Goal: Task Accomplishment & Management: Manage account settings

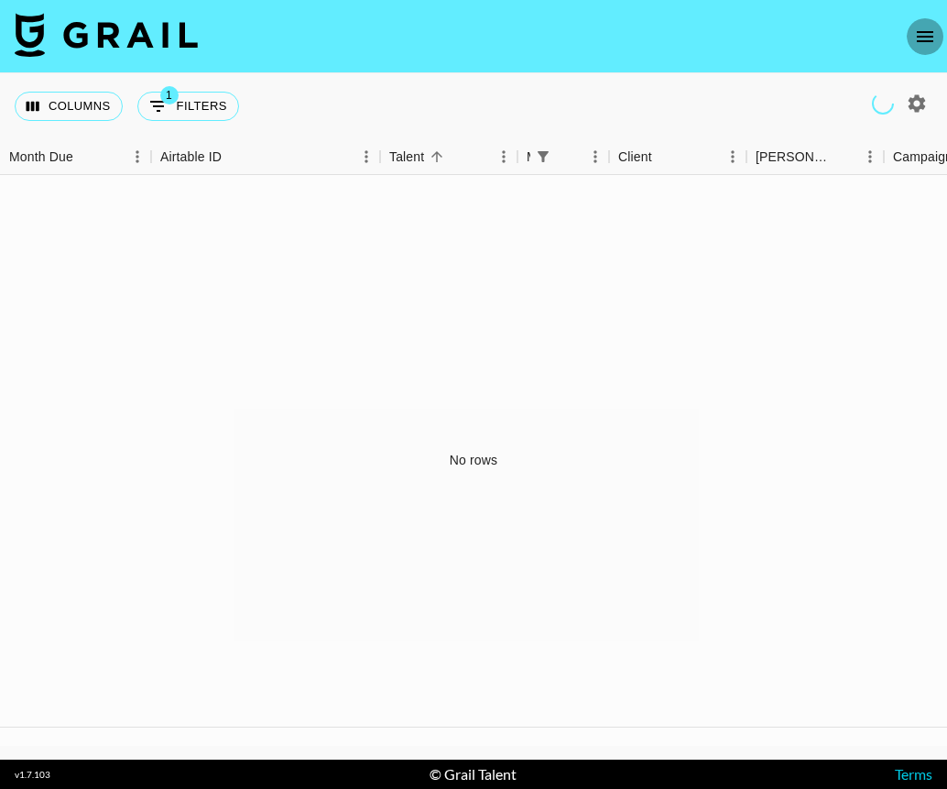
click at [924, 38] on icon "open drawer" at bounding box center [925, 37] width 22 height 22
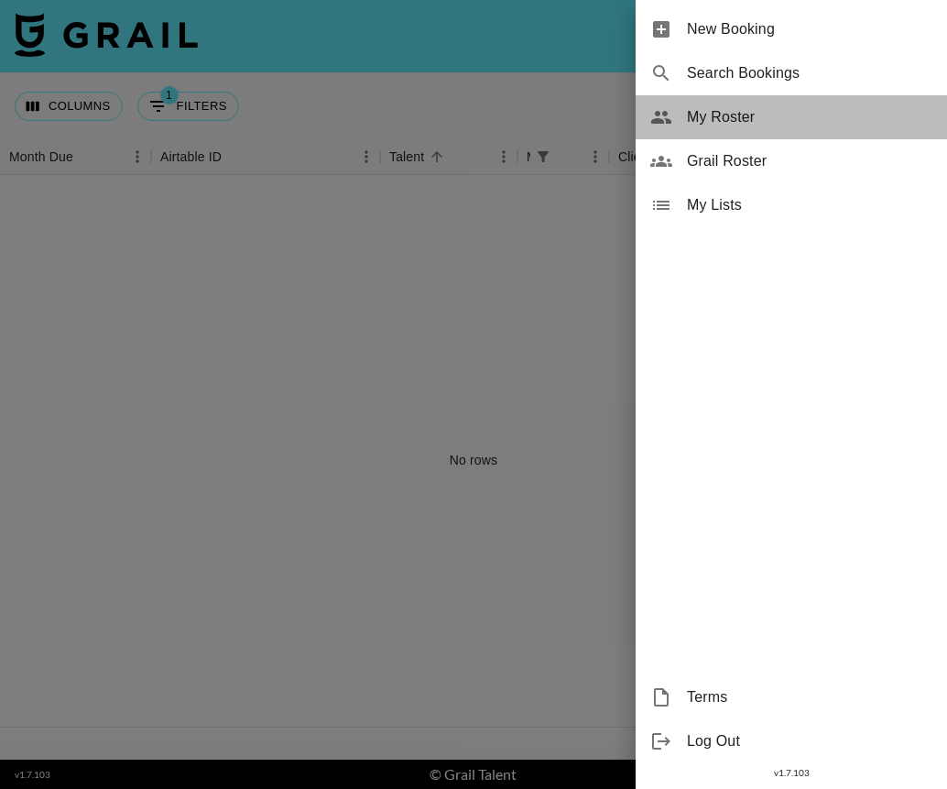
click at [734, 109] on span "My Roster" at bounding box center [810, 117] width 246 height 22
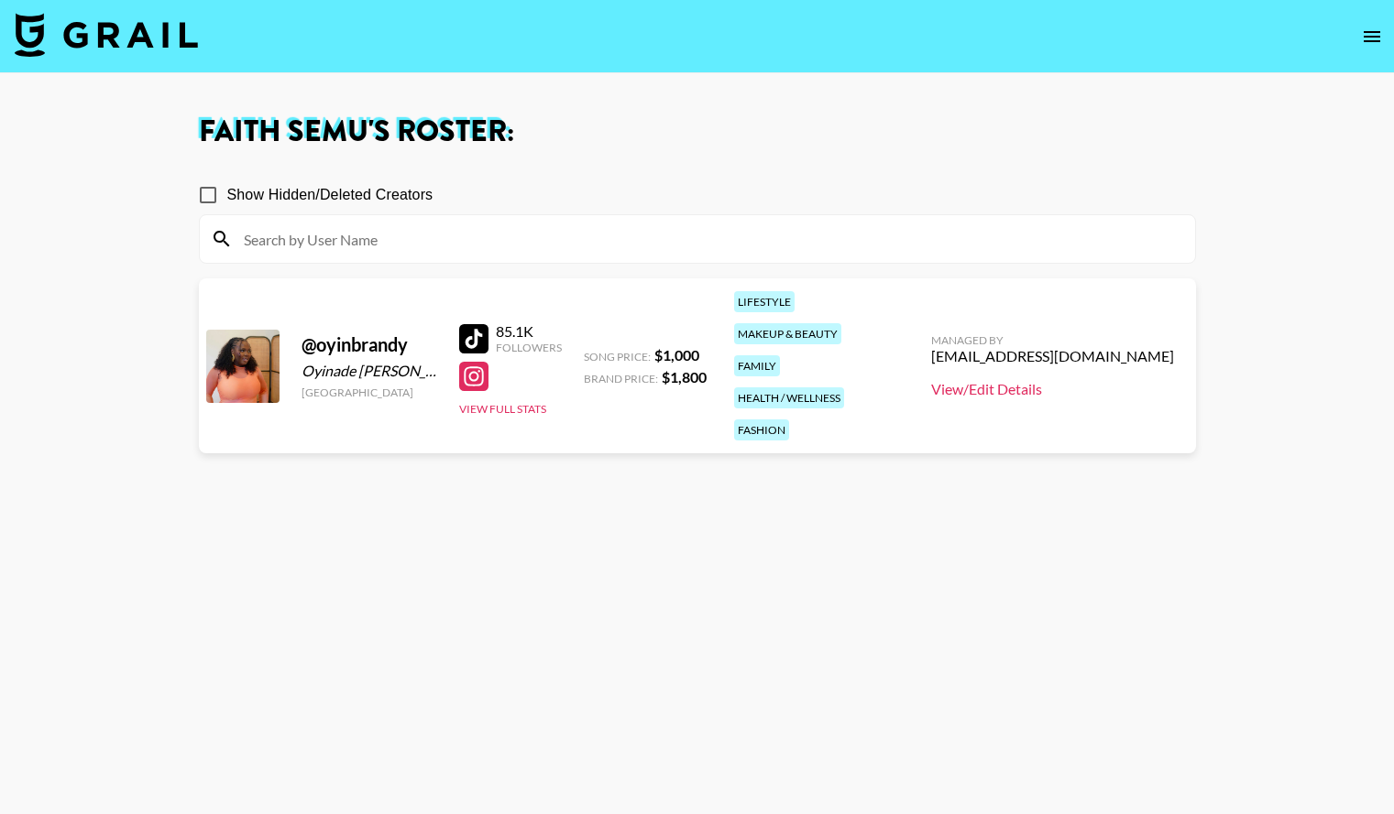
click at [946, 380] on link "View/Edit Details" at bounding box center [1052, 389] width 243 height 18
click at [525, 402] on button "View Full Stats" at bounding box center [502, 409] width 87 height 14
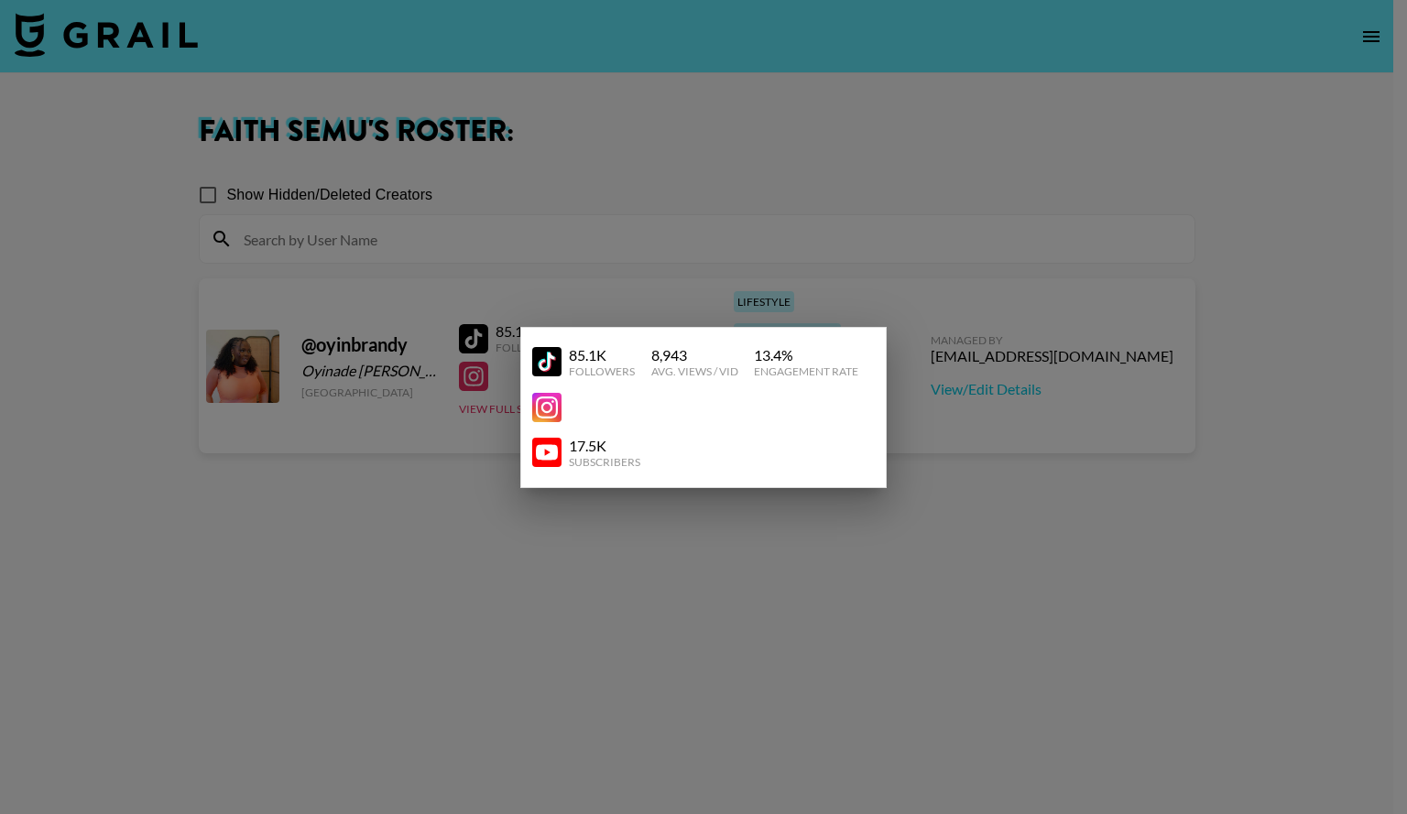
click at [934, 198] on div at bounding box center [703, 407] width 1407 height 814
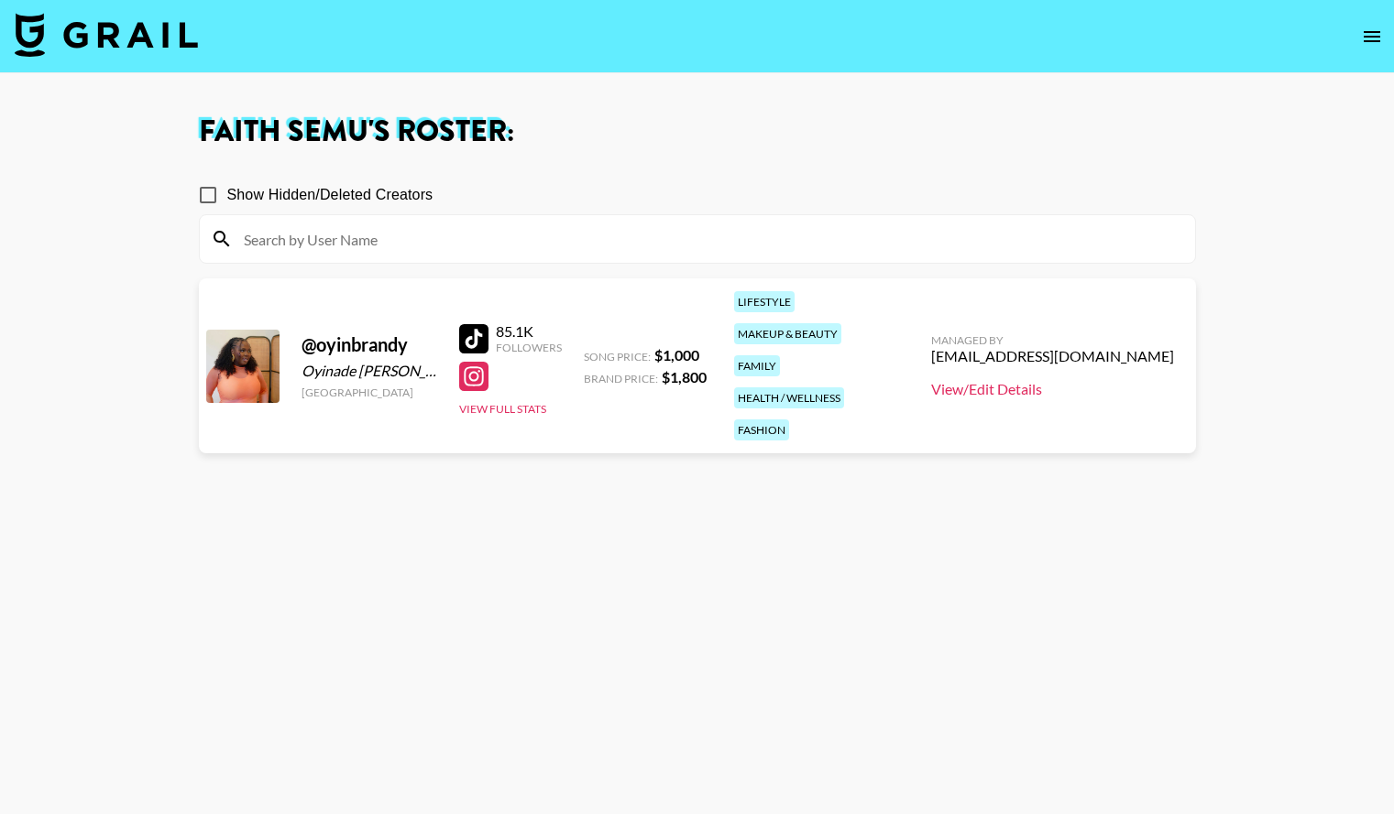
click at [946, 380] on link "View/Edit Details" at bounding box center [1052, 389] width 243 height 18
click at [946, 33] on icon "open drawer" at bounding box center [1372, 37] width 22 height 22
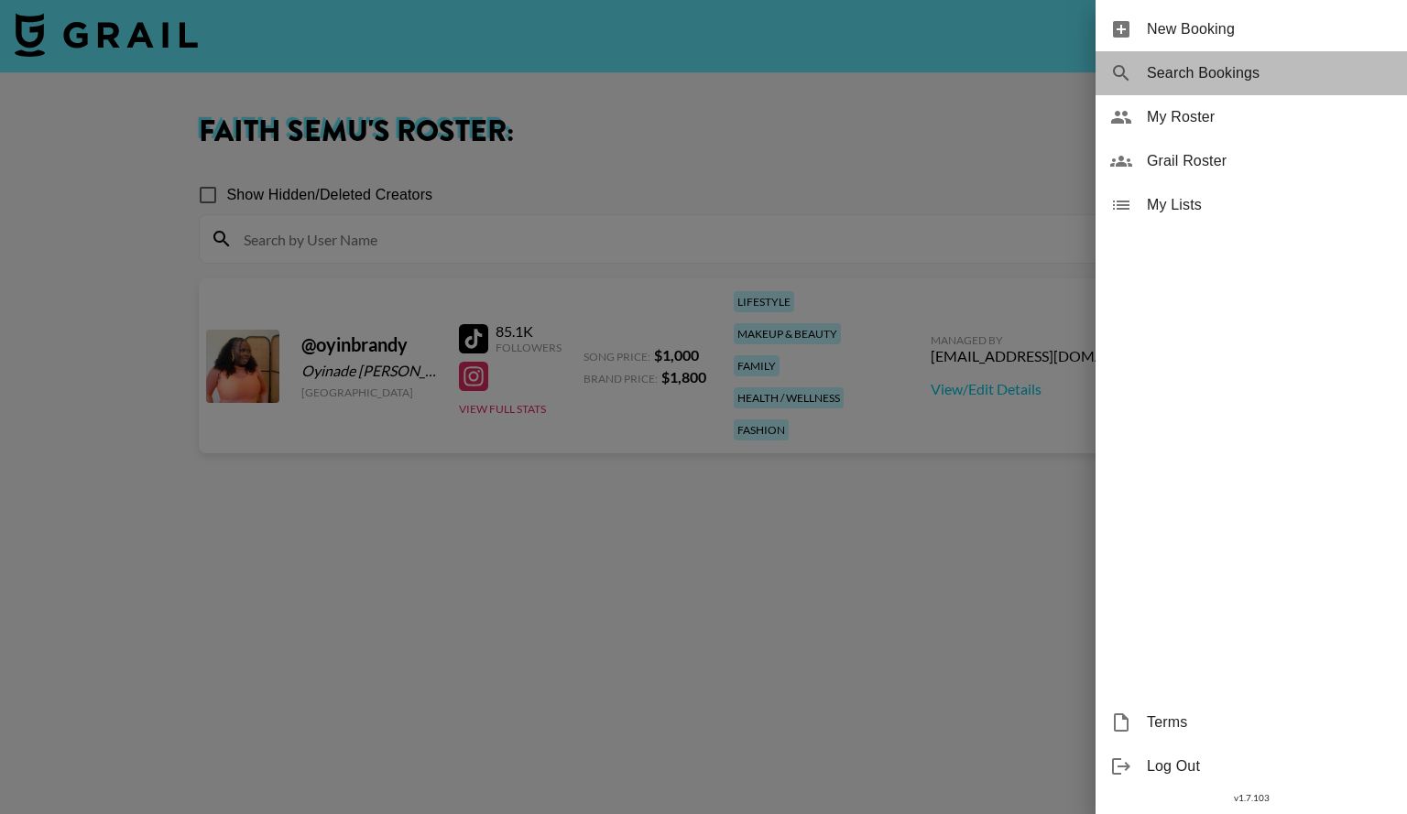
click at [946, 69] on span "Search Bookings" at bounding box center [1270, 73] width 246 height 22
select select "id"
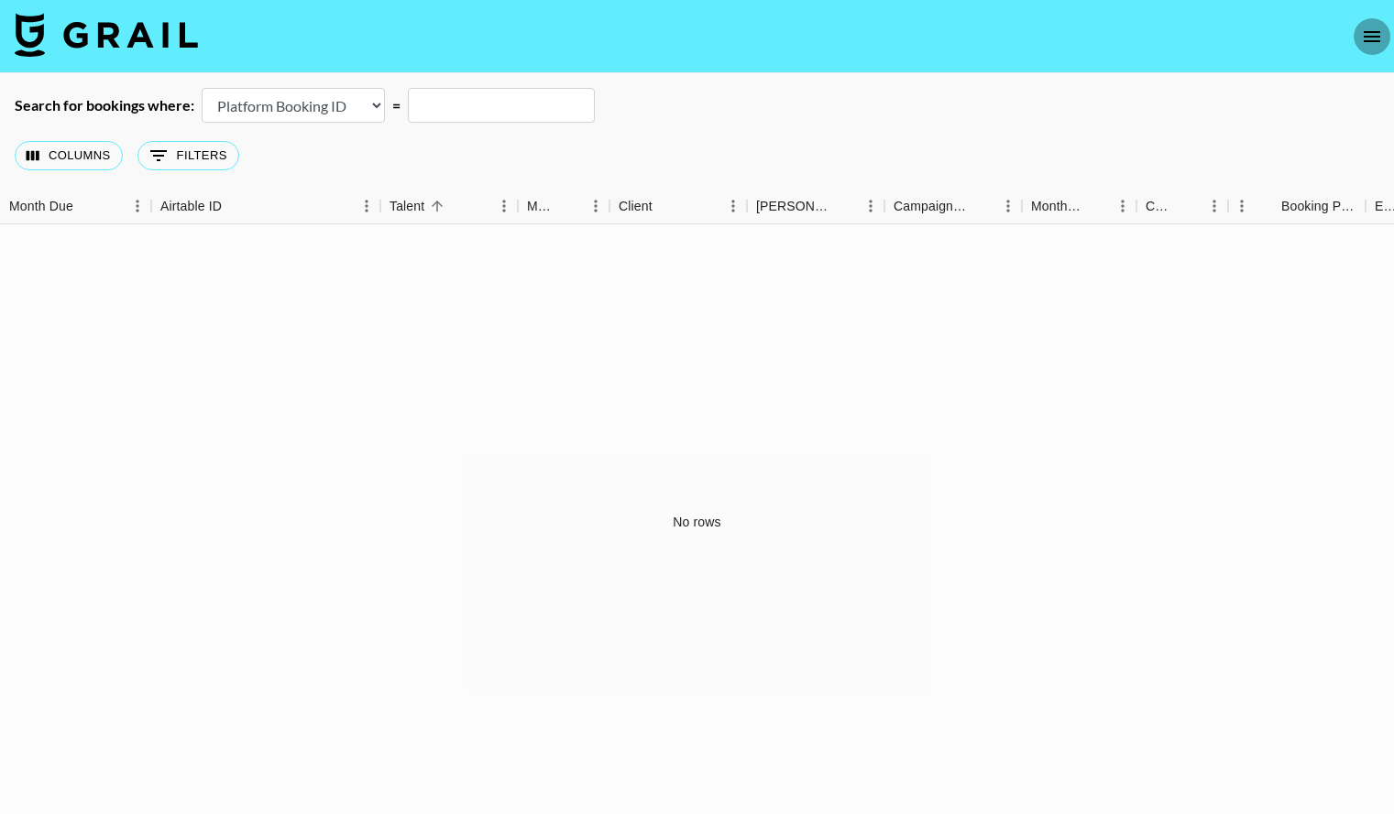
click at [946, 46] on icon "open drawer" at bounding box center [1372, 37] width 22 height 22
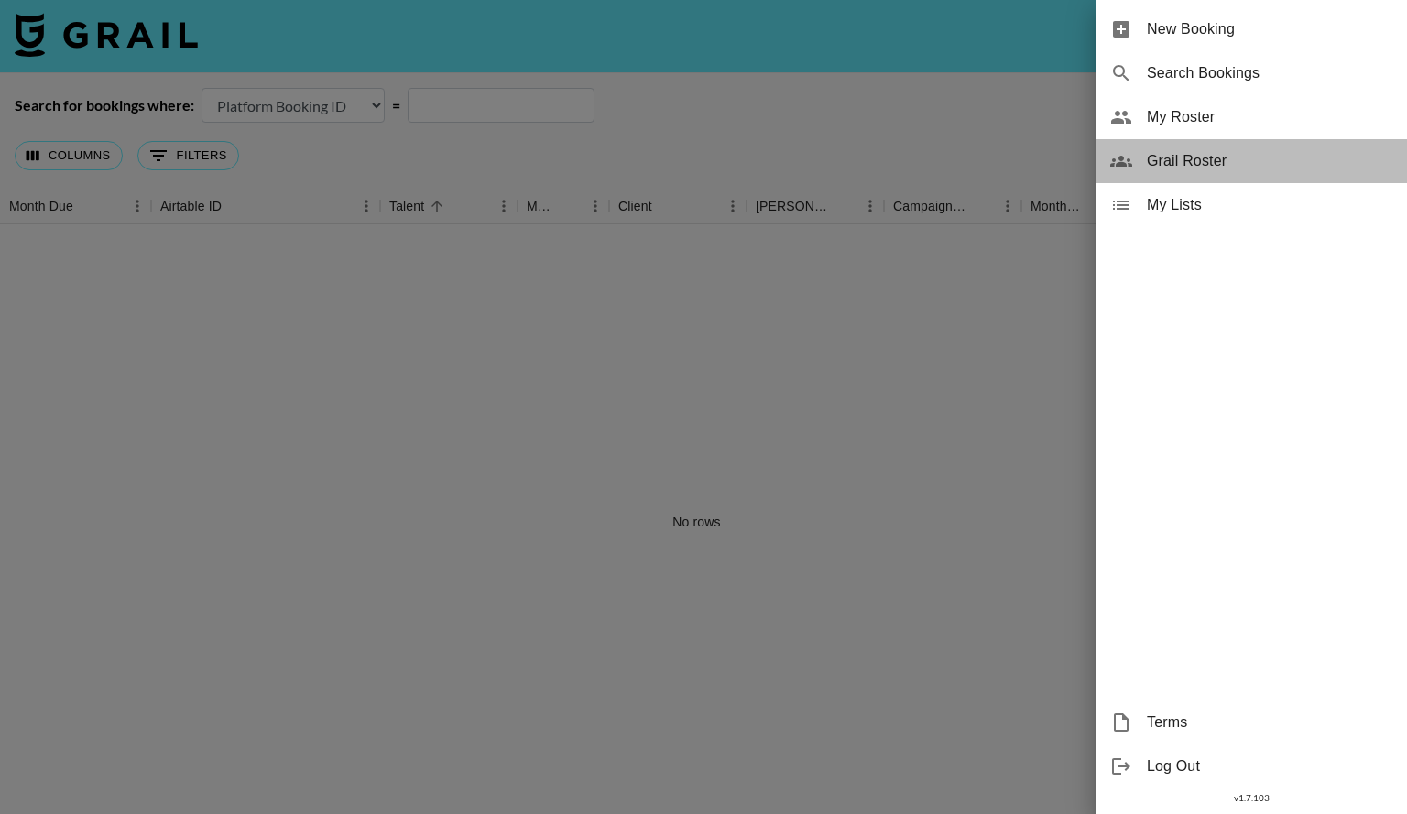
click at [946, 158] on span "Grail Roster" at bounding box center [1270, 161] width 246 height 22
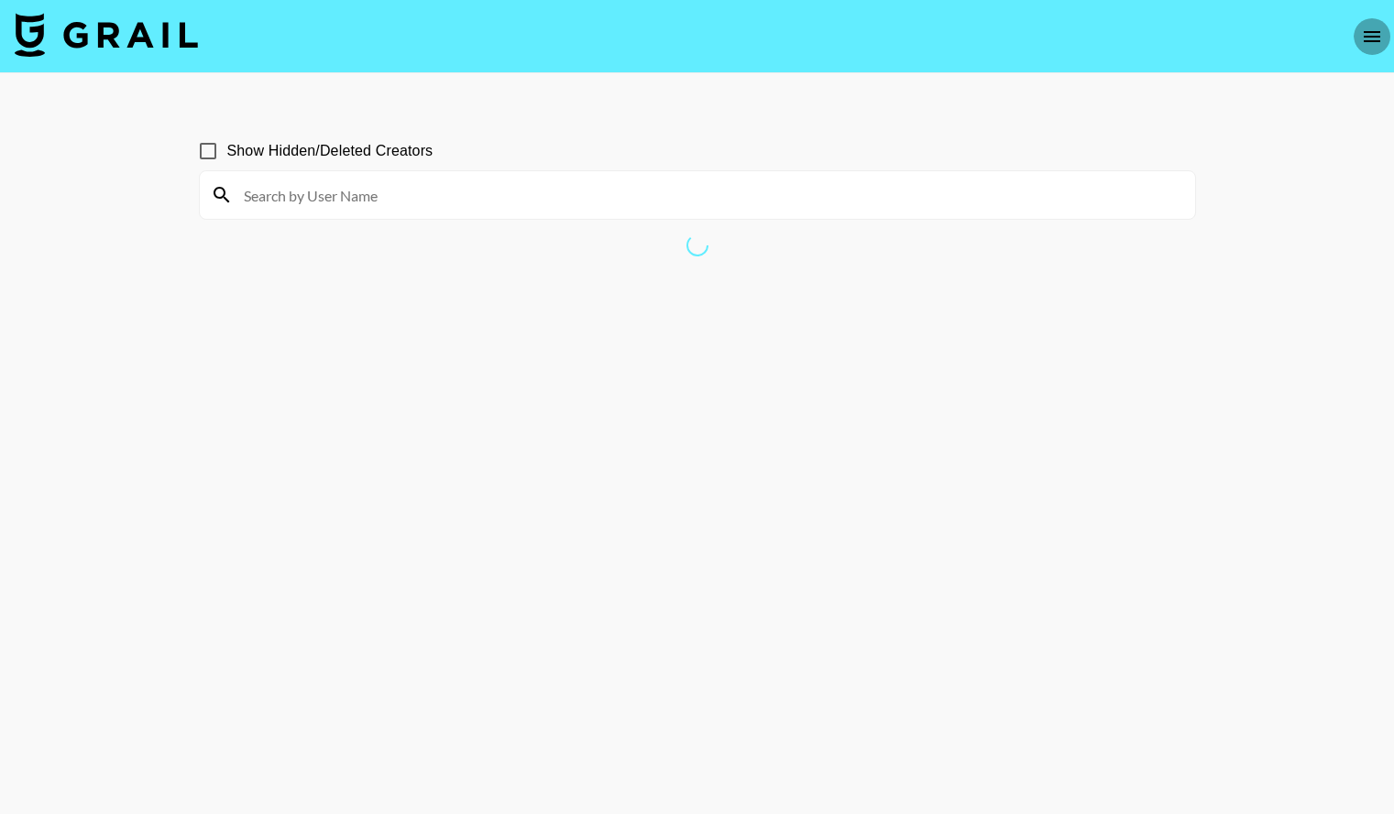
click at [946, 39] on icon "open drawer" at bounding box center [1372, 37] width 22 height 22
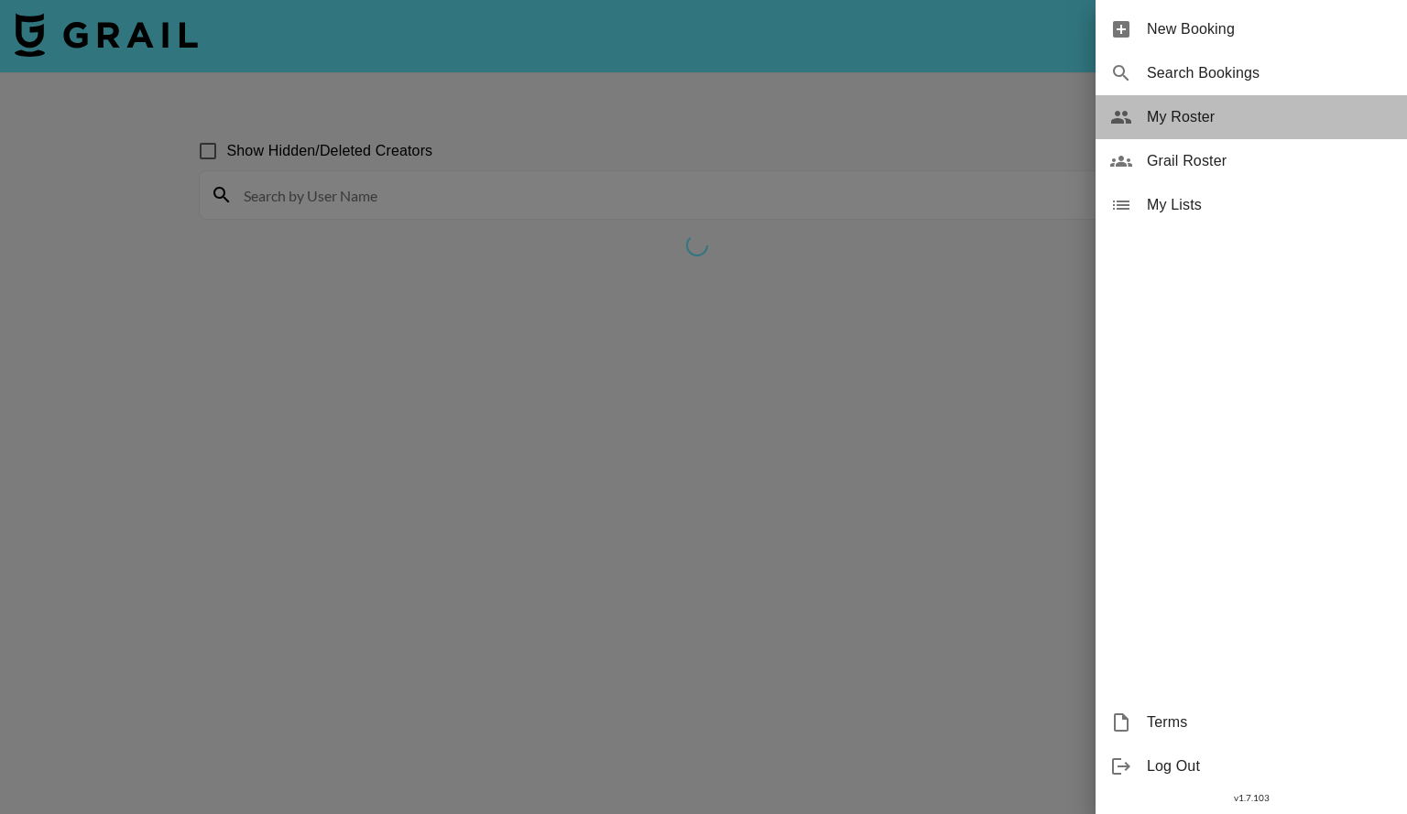
click at [946, 115] on span "My Roster" at bounding box center [1270, 117] width 246 height 22
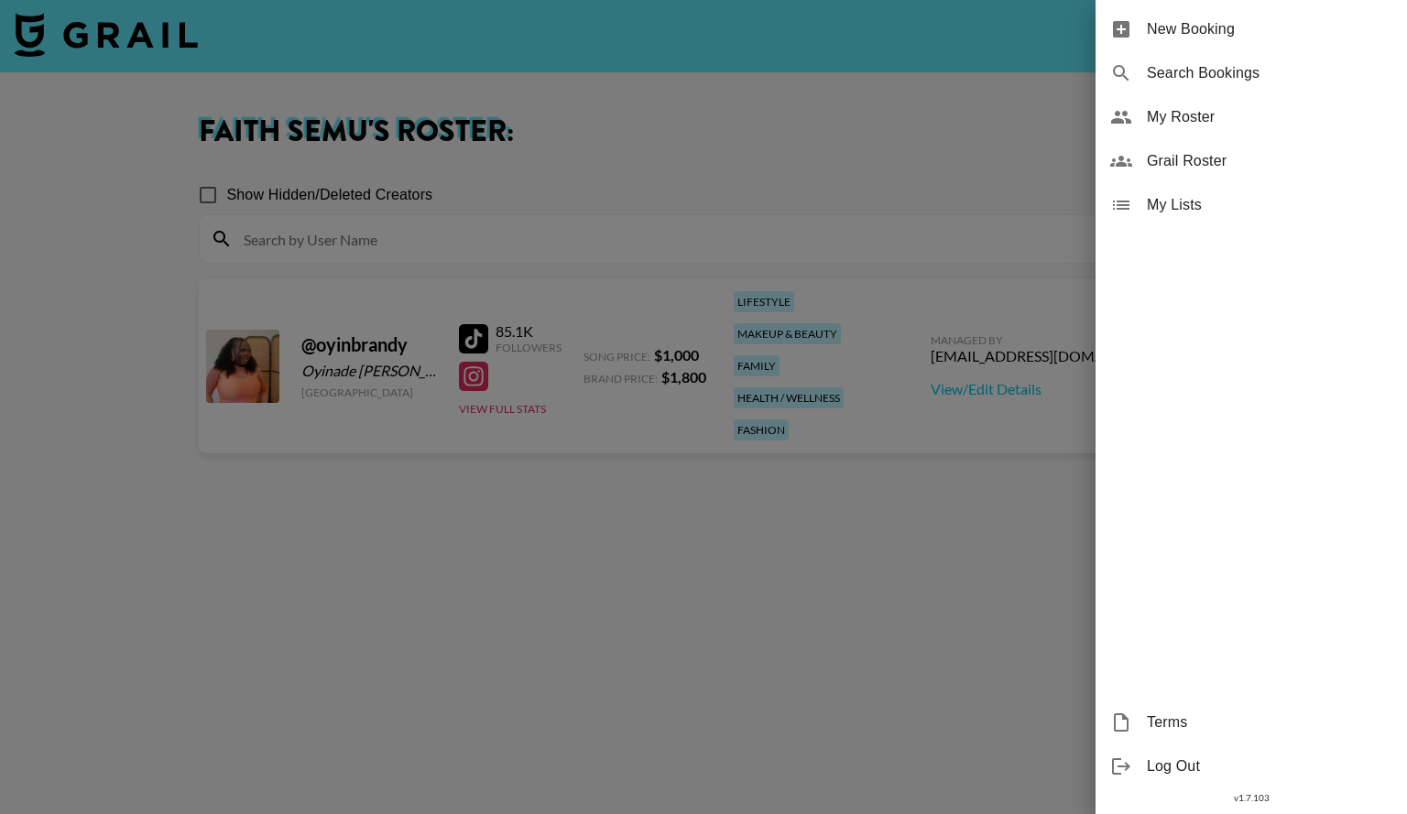
click at [946, 128] on div at bounding box center [703, 407] width 1407 height 814
click at [946, 720] on div at bounding box center [703, 407] width 1407 height 814
click at [946, 463] on div at bounding box center [703, 407] width 1407 height 814
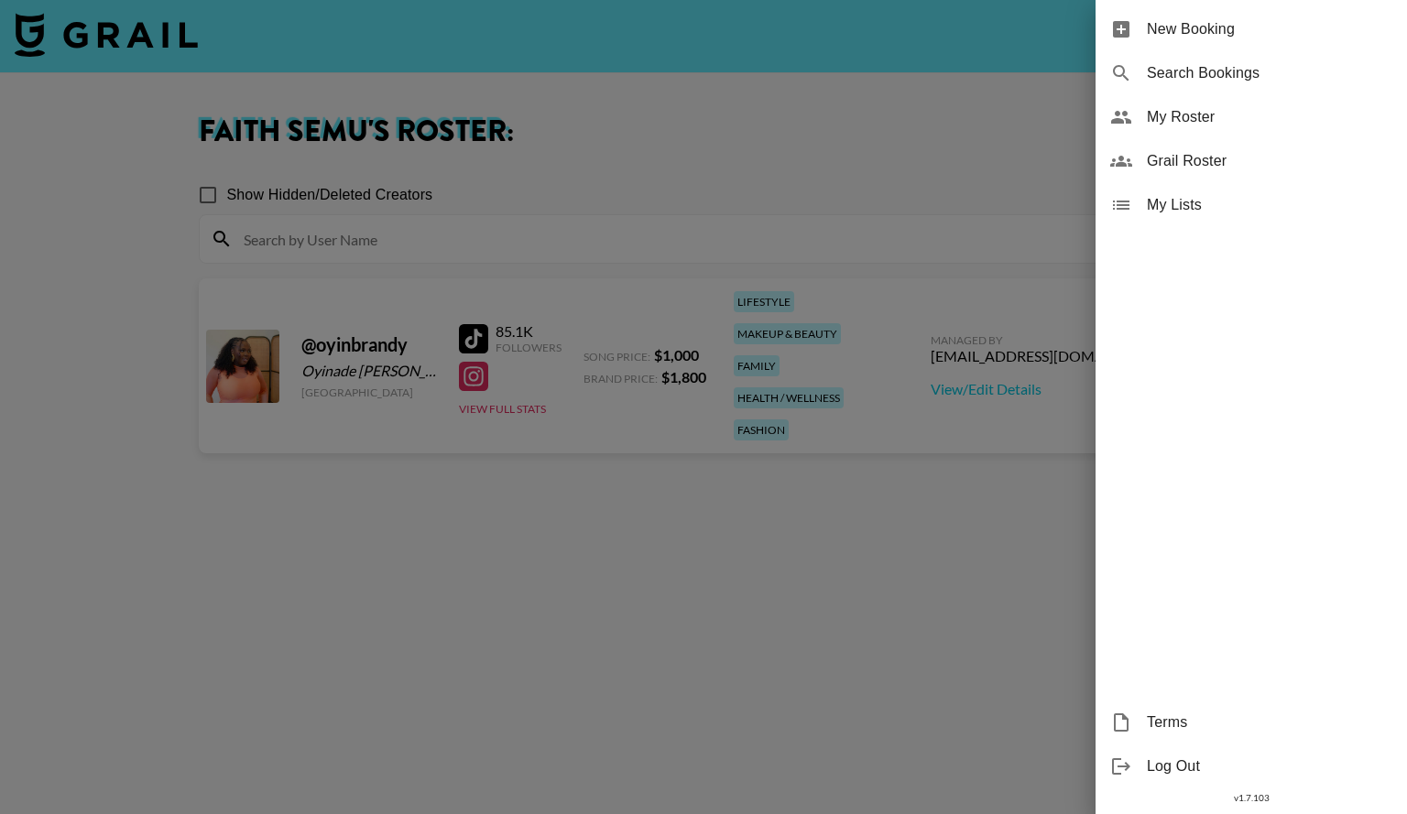
click at [946, 463] on div at bounding box center [703, 407] width 1407 height 814
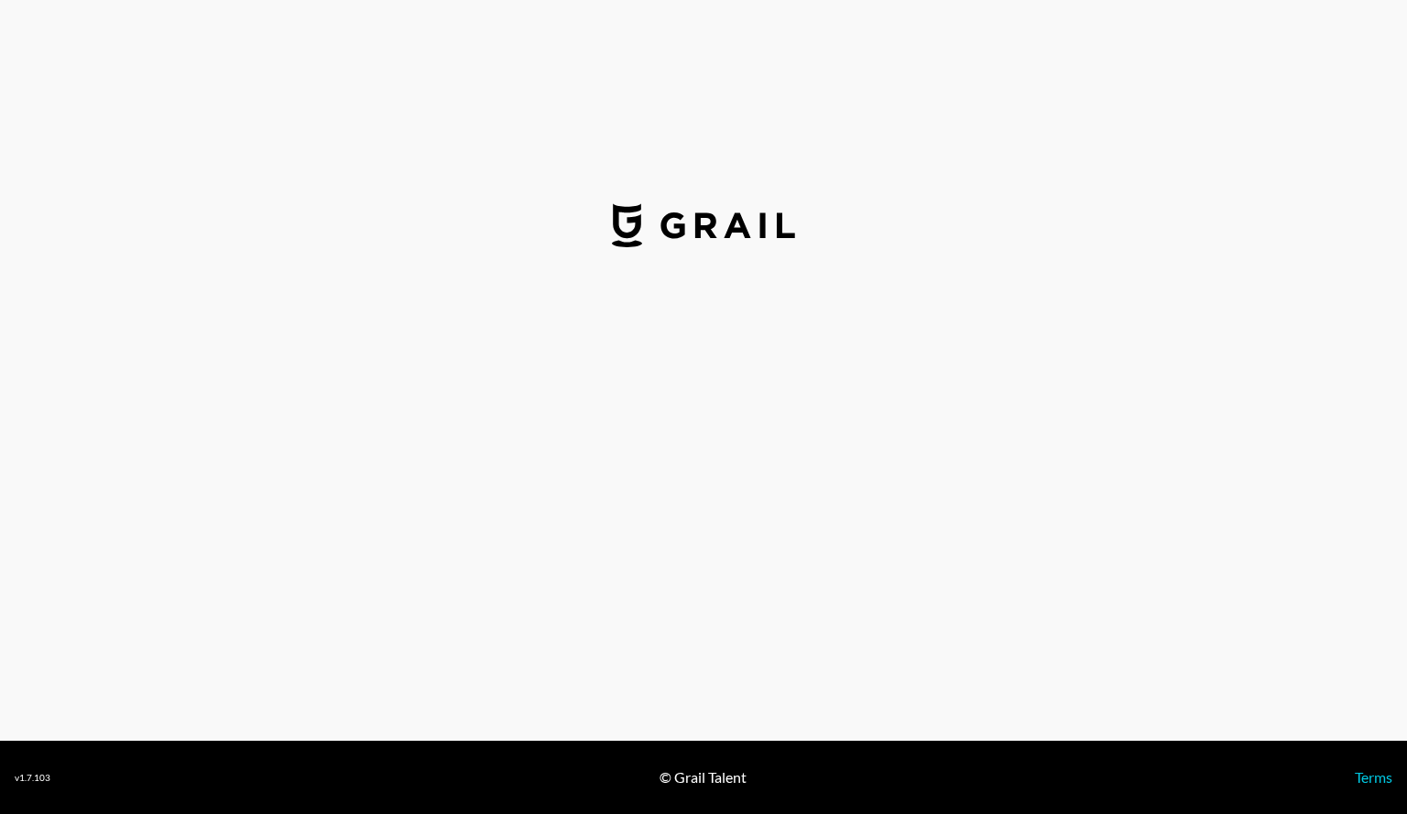
select select "USD"
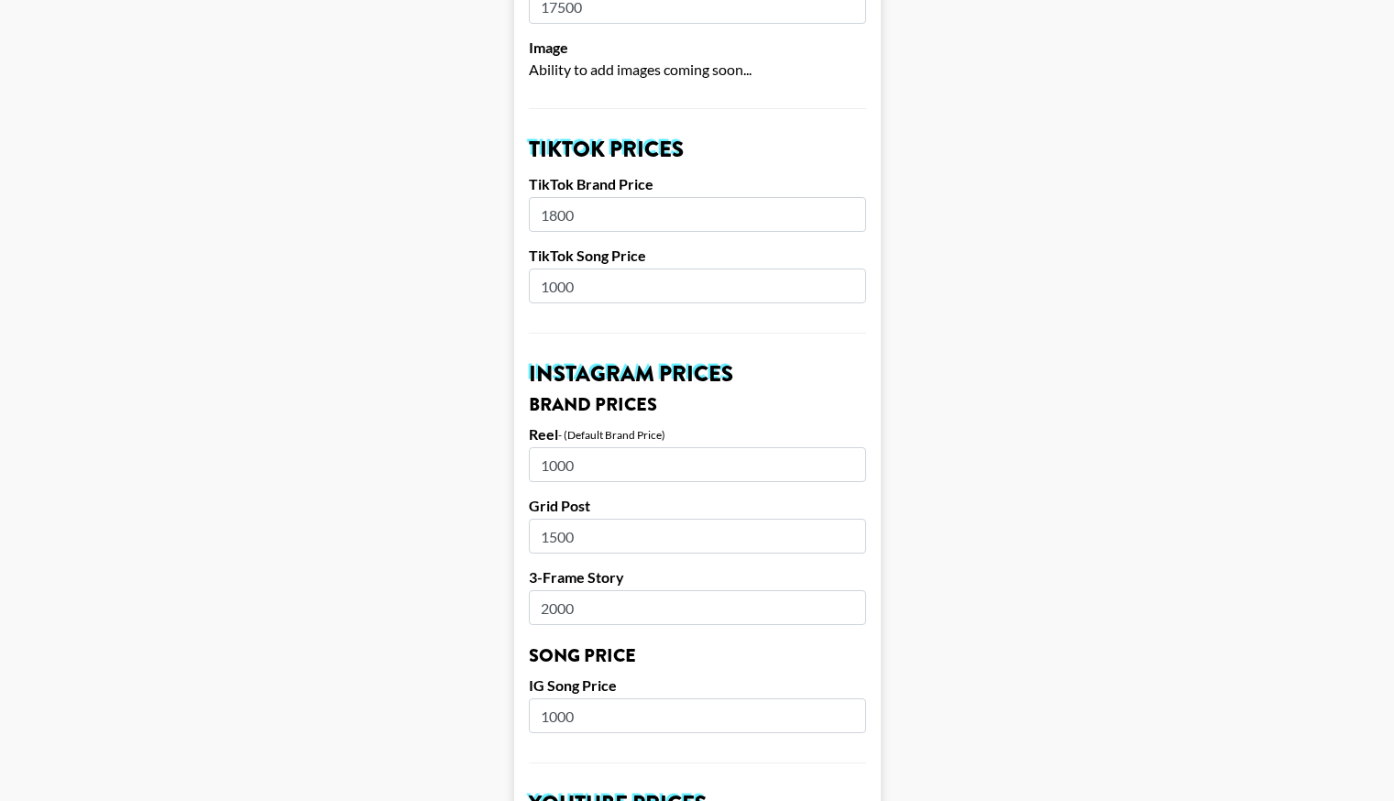
scroll to position [517, 0]
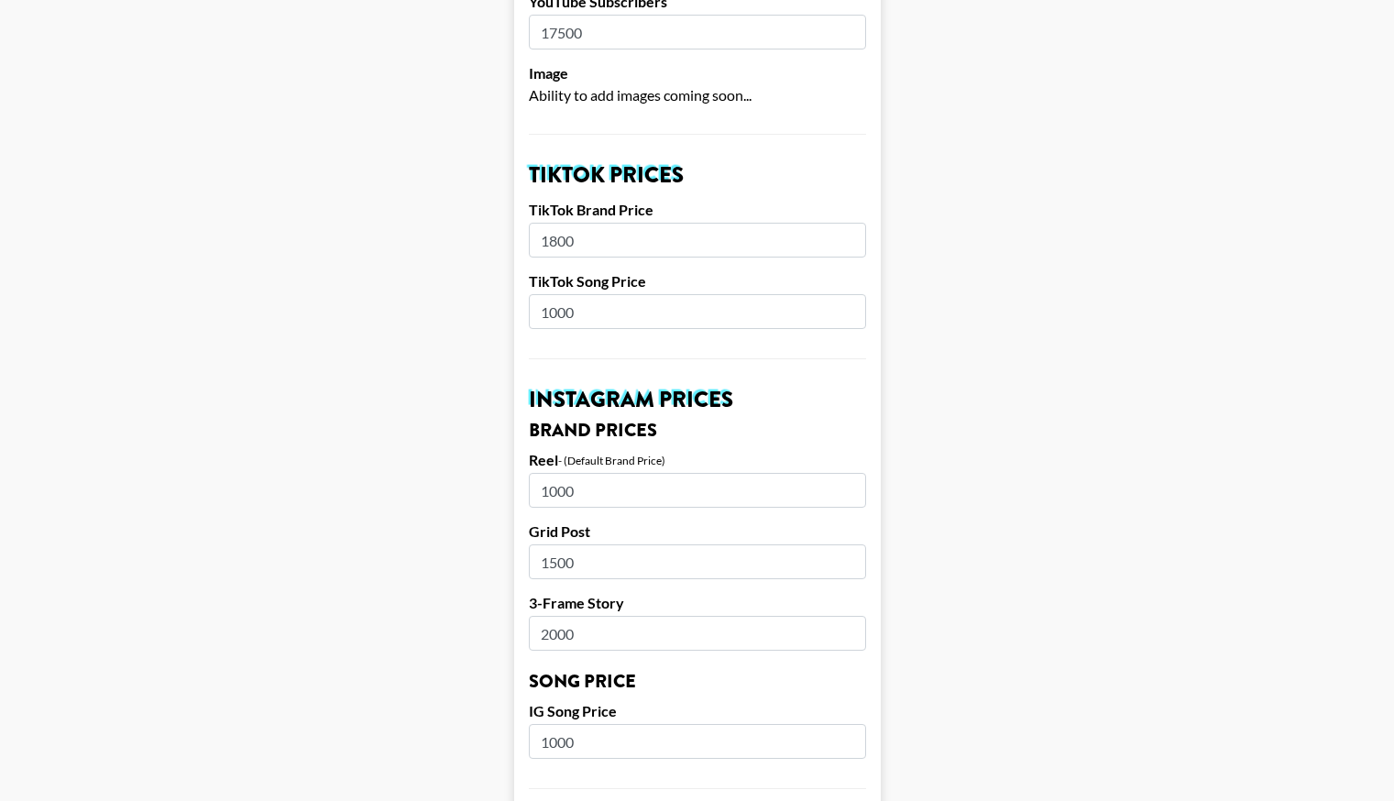
click at [592, 490] on input "1000" at bounding box center [697, 490] width 337 height 35
click at [564, 561] on input "1500" at bounding box center [697, 561] width 337 height 35
type input "1000"
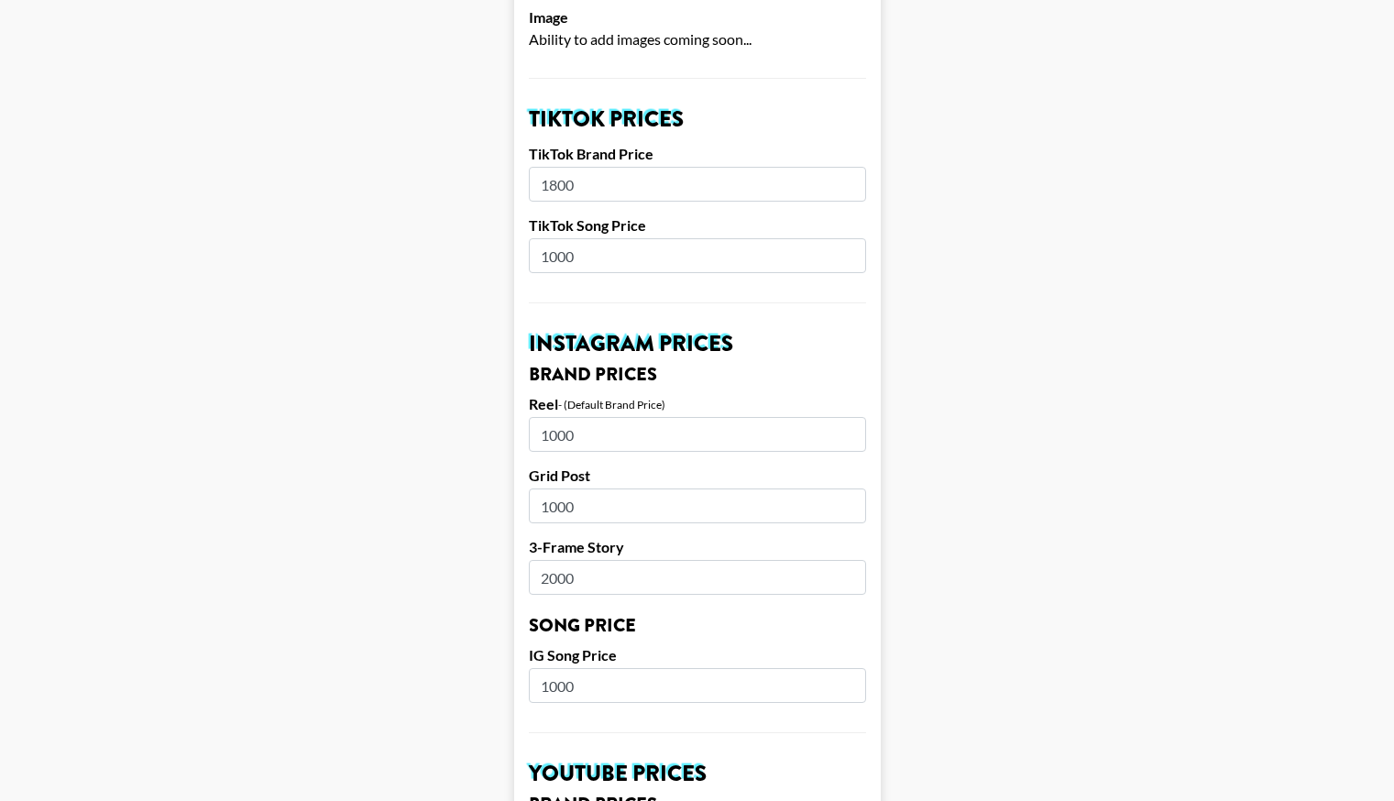
click at [554, 578] on input "2000" at bounding box center [697, 577] width 337 height 35
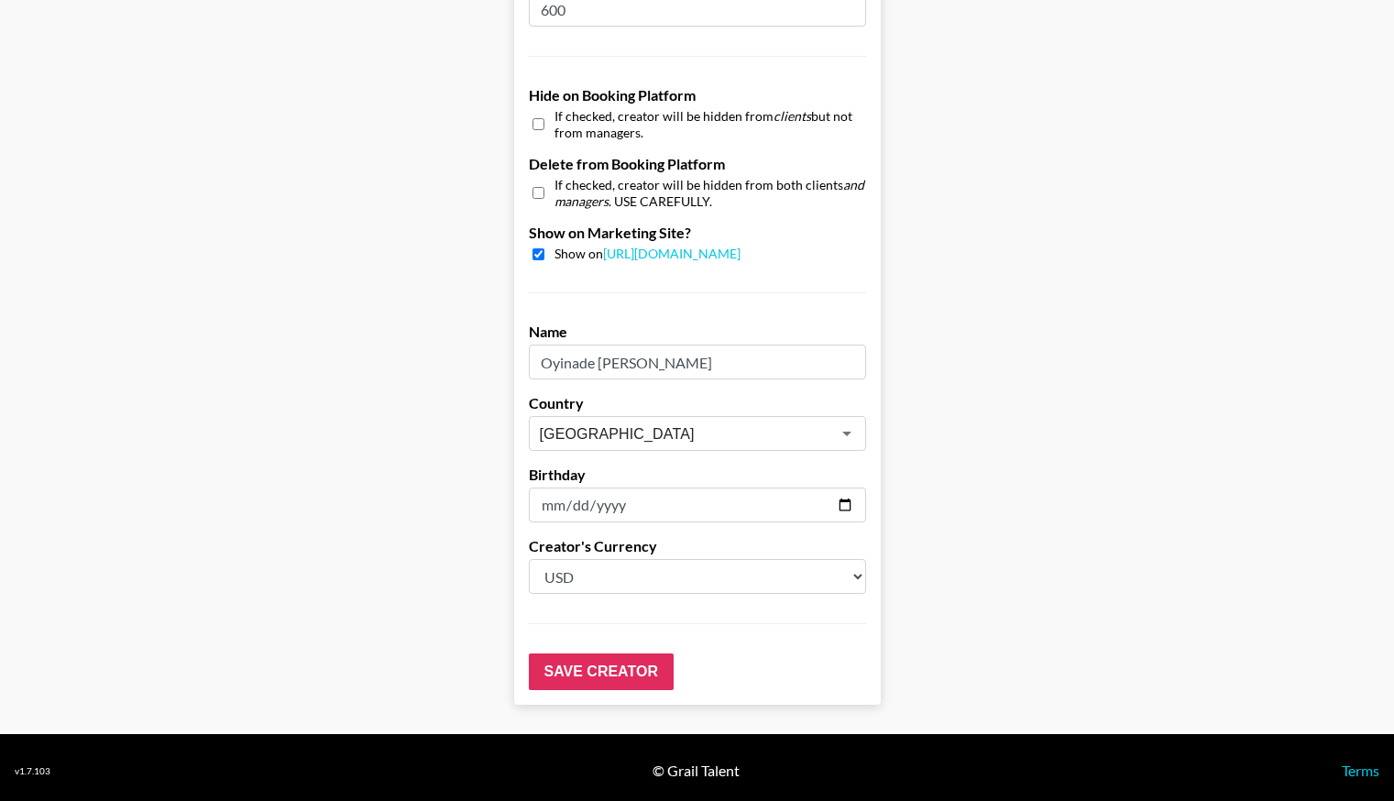
scroll to position [1685, 0]
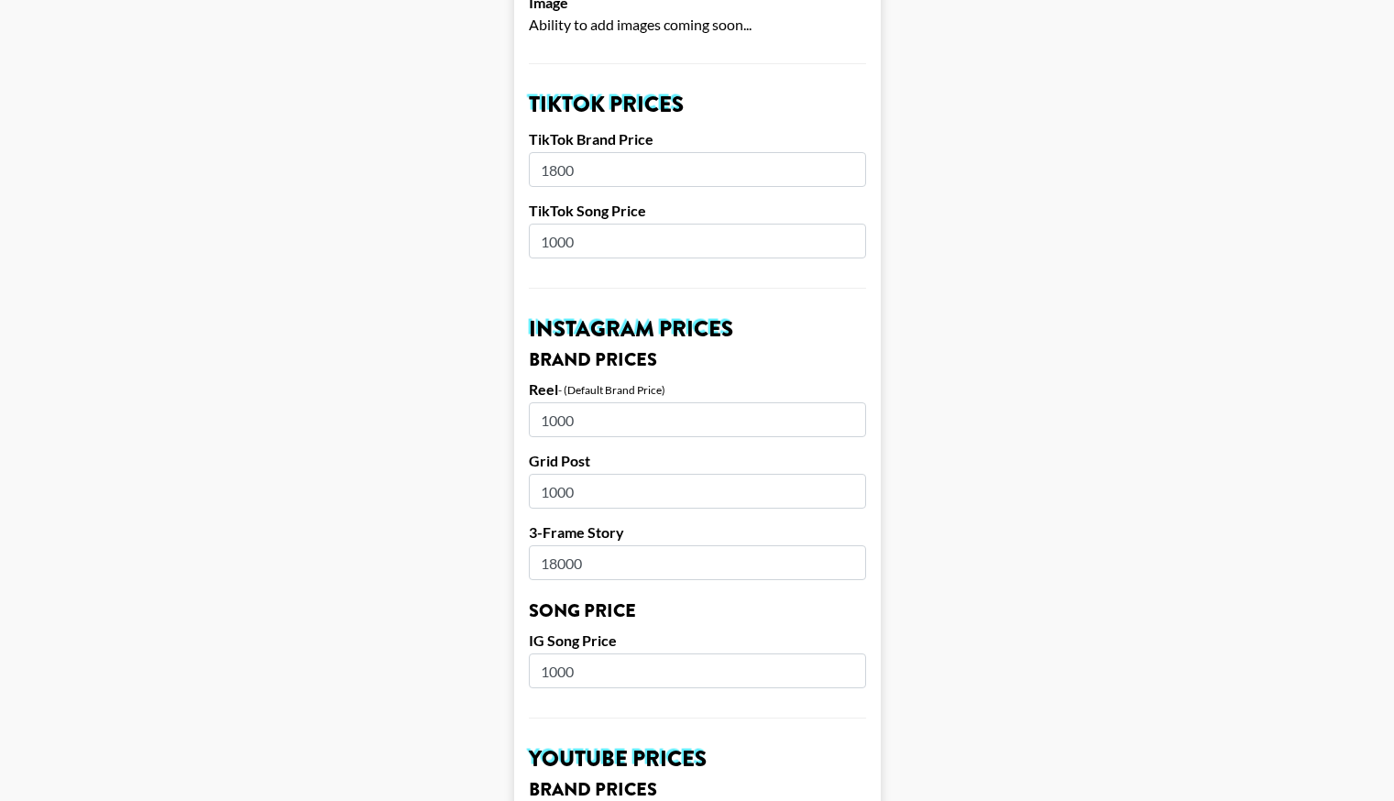
type input "18000"
click at [657, 195] on form "Airtable ID: rechanDhxWz8bIFRU Manager(s) faith.semu@grail-talent.com ​ TikTok …" at bounding box center [697, 655] width 366 height 2280
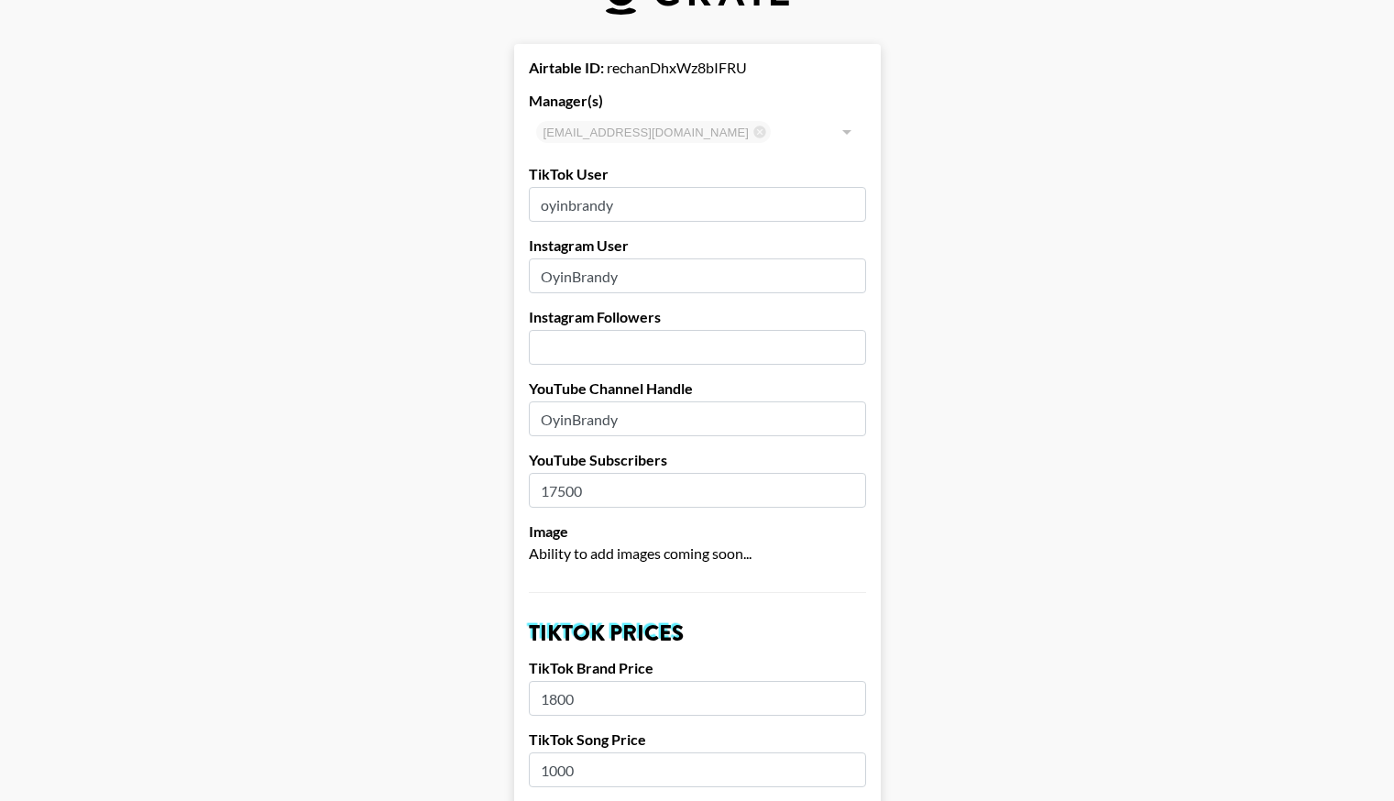
scroll to position [0, 0]
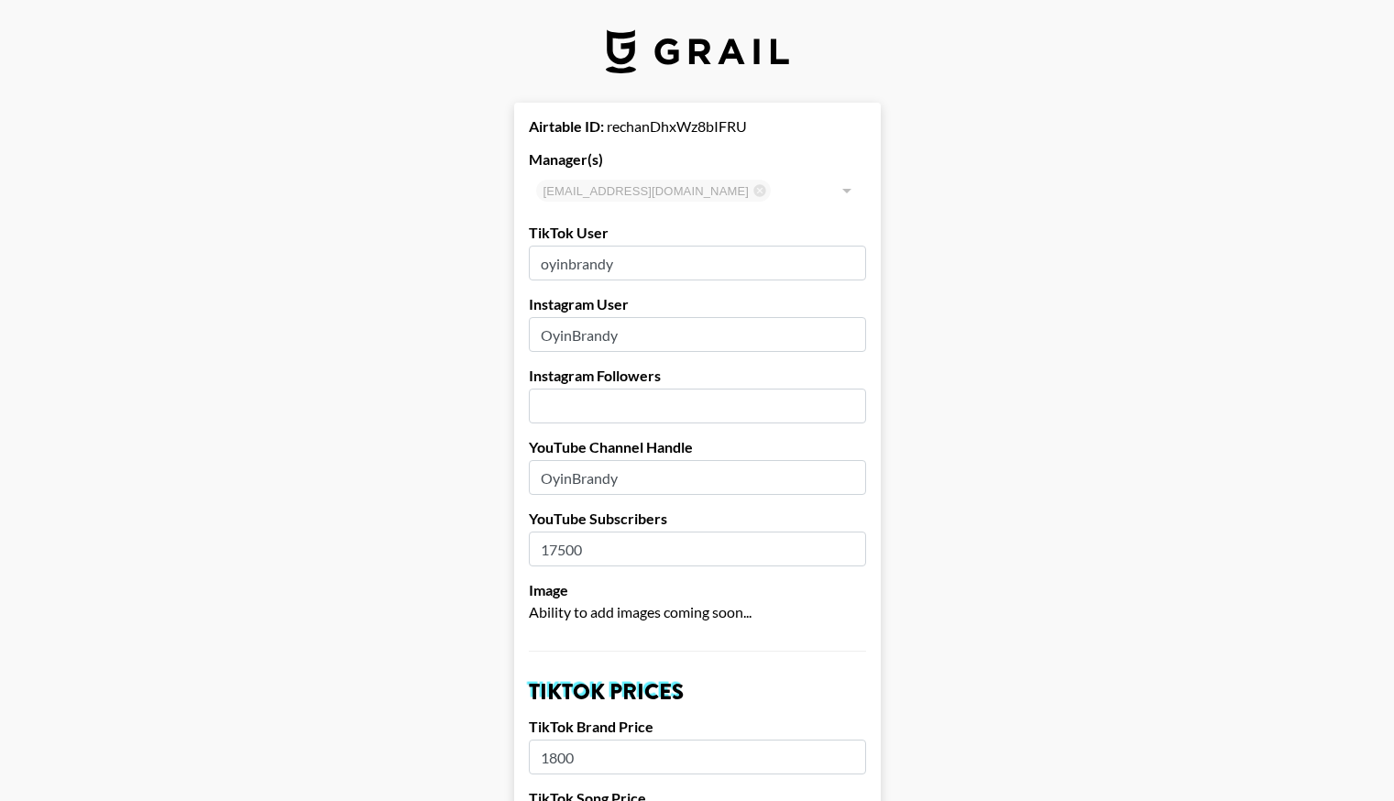
click at [606, 401] on input "number" at bounding box center [697, 405] width 337 height 35
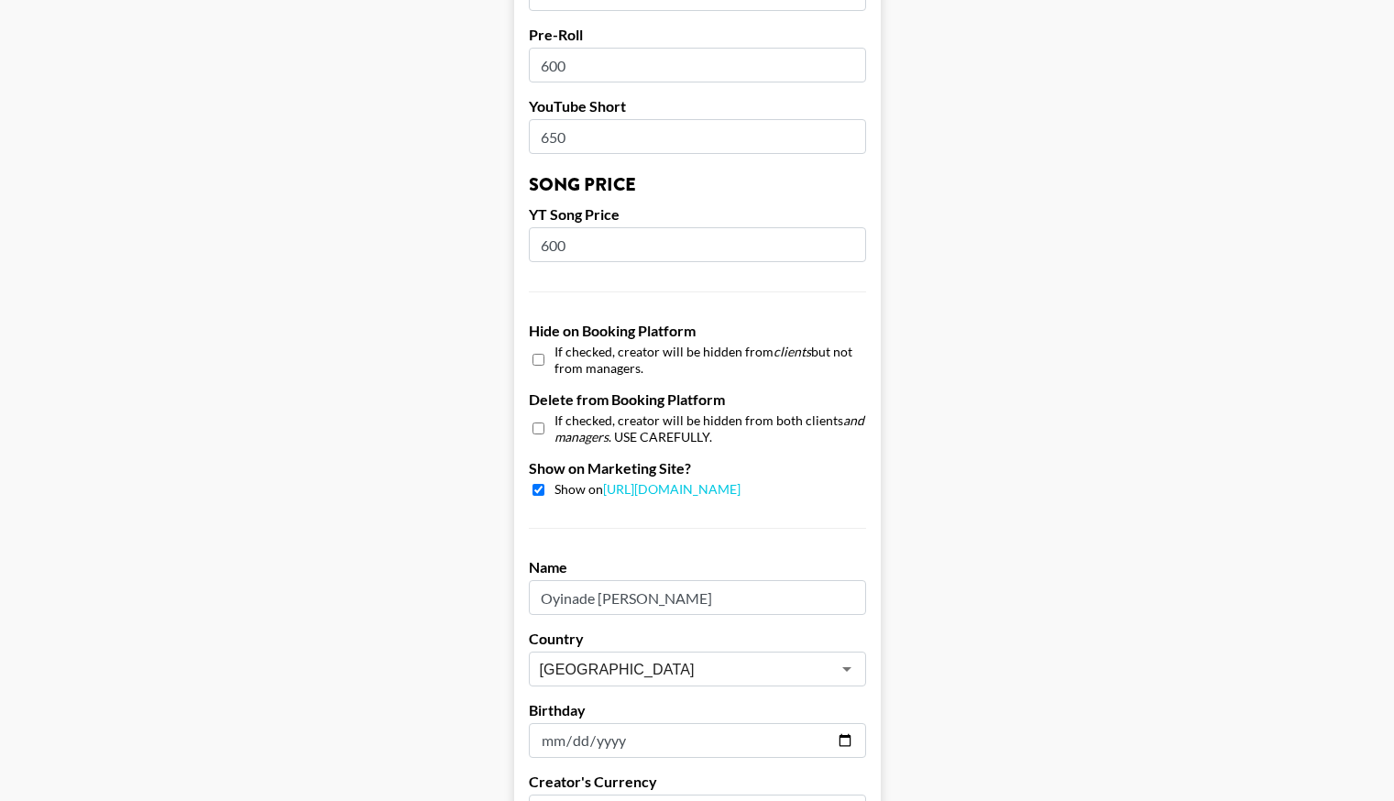
scroll to position [1685, 0]
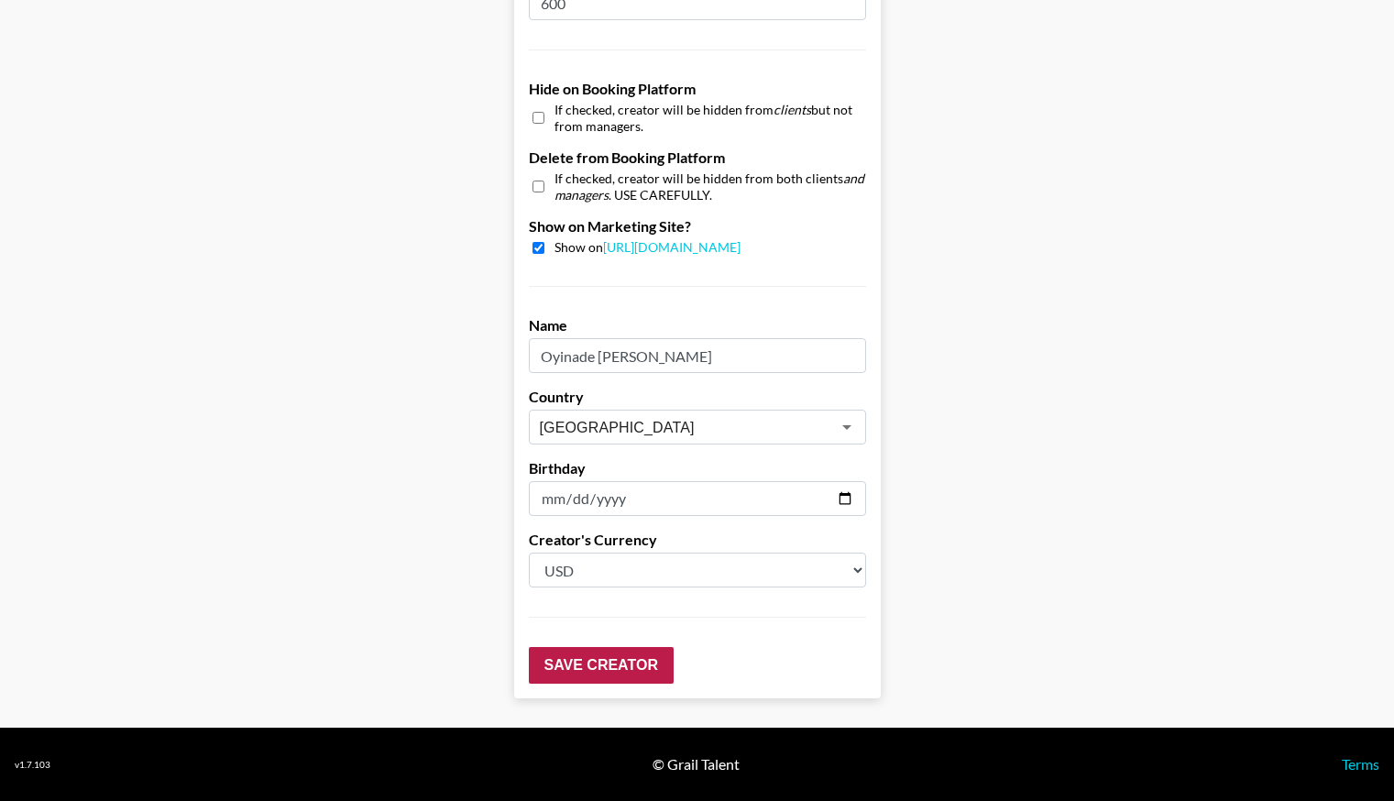
type input "29900"
click at [636, 676] on input "Save Creator" at bounding box center [601, 665] width 145 height 37
click at [630, 661] on input "Save Creator" at bounding box center [601, 665] width 145 height 37
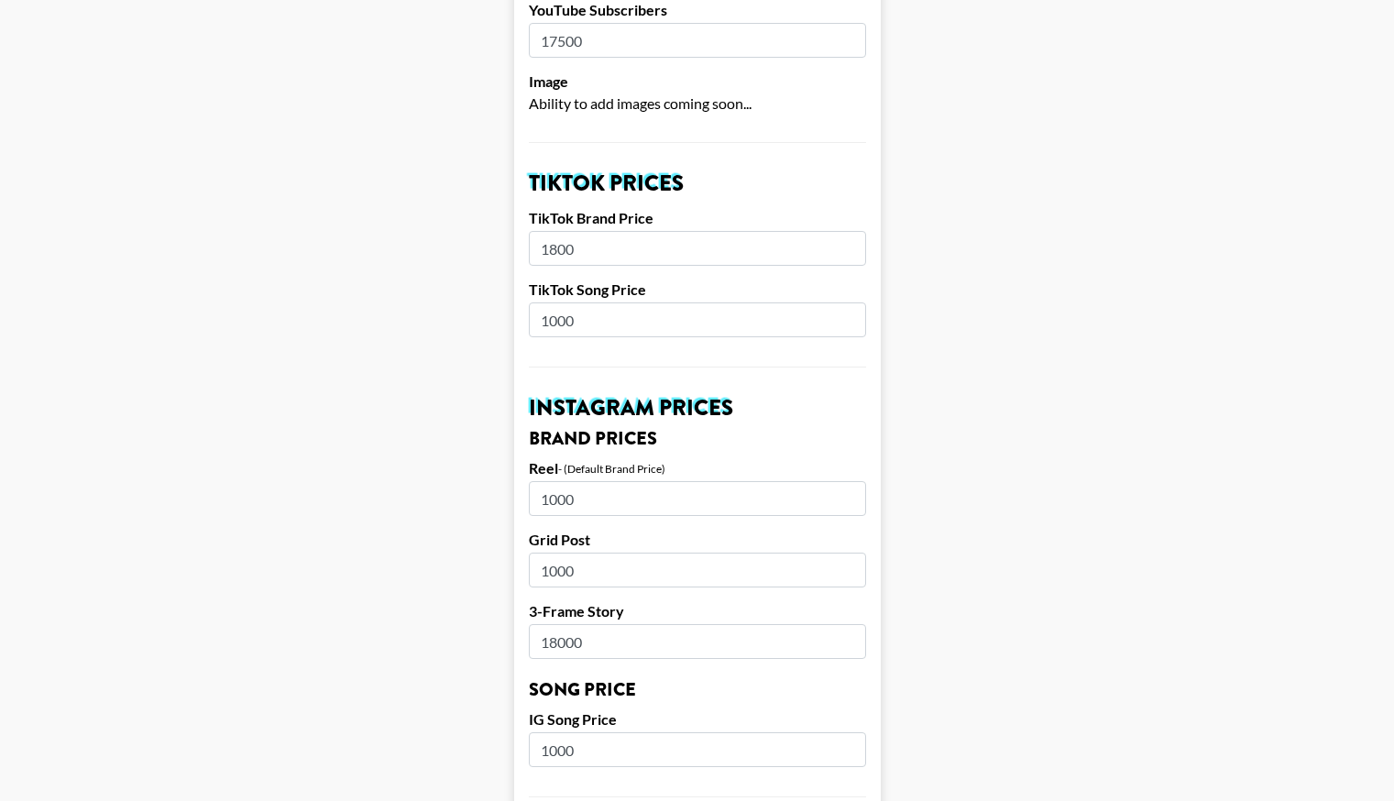
scroll to position [534, 0]
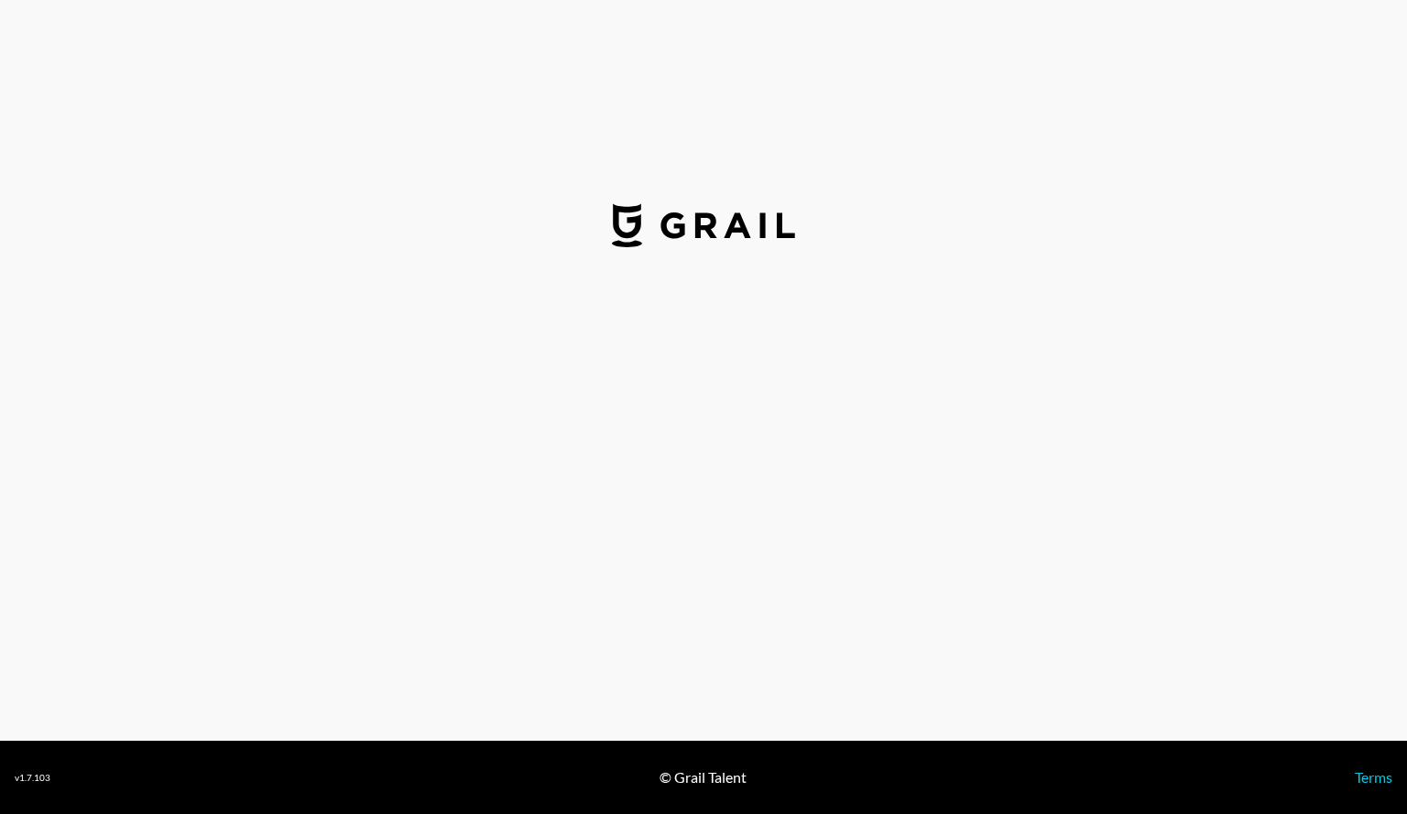
select select "USD"
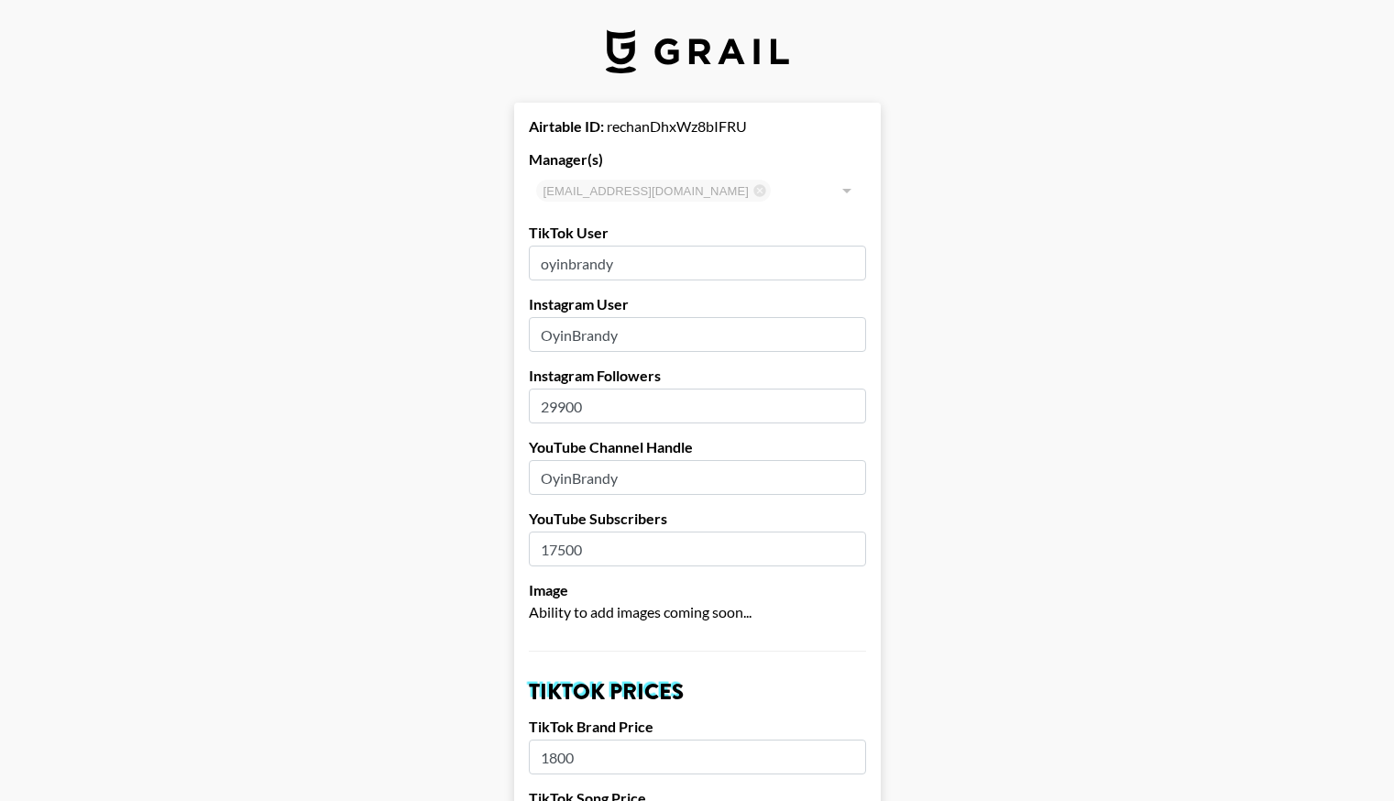
drag, startPoint x: 714, startPoint y: 248, endPoint x: 523, endPoint y: 254, distance: 190.6
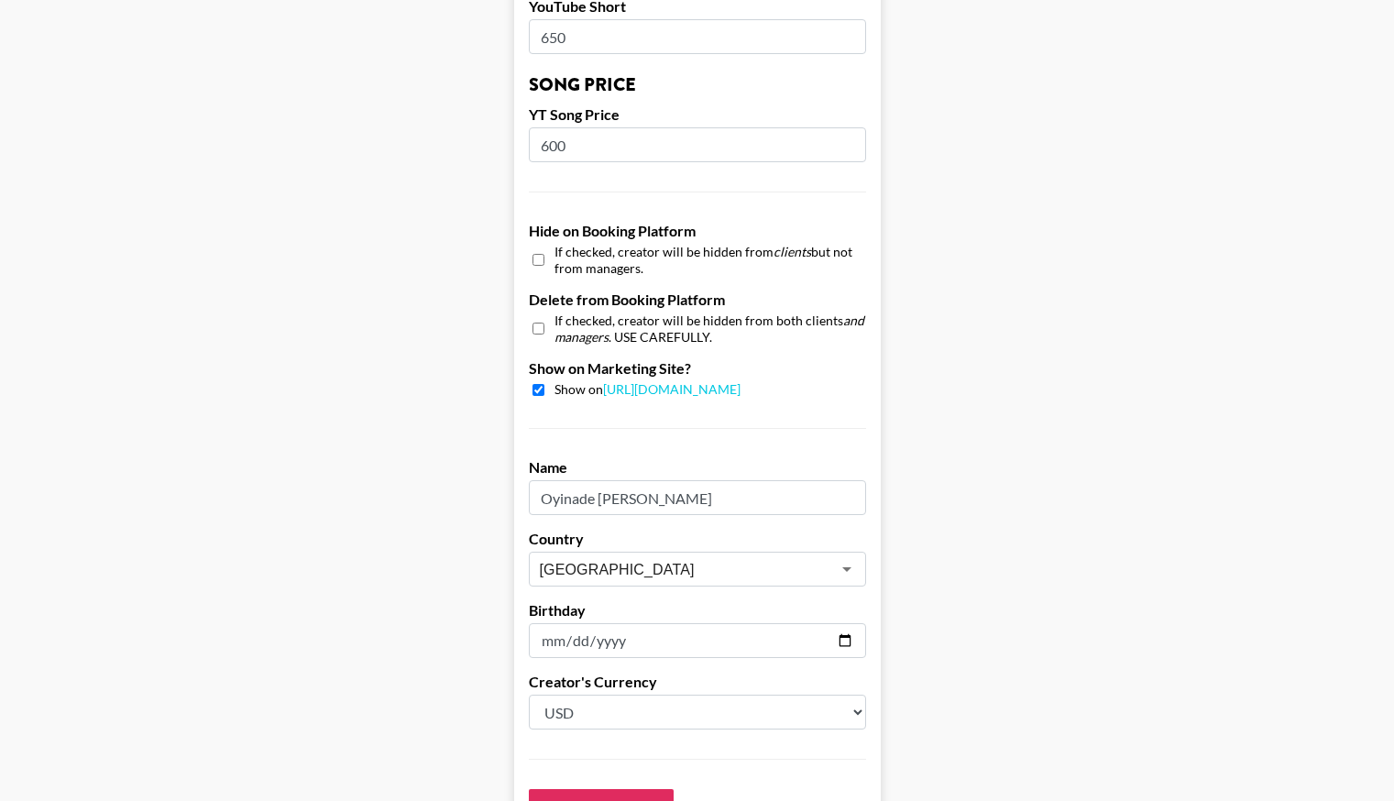
scroll to position [1544, 0]
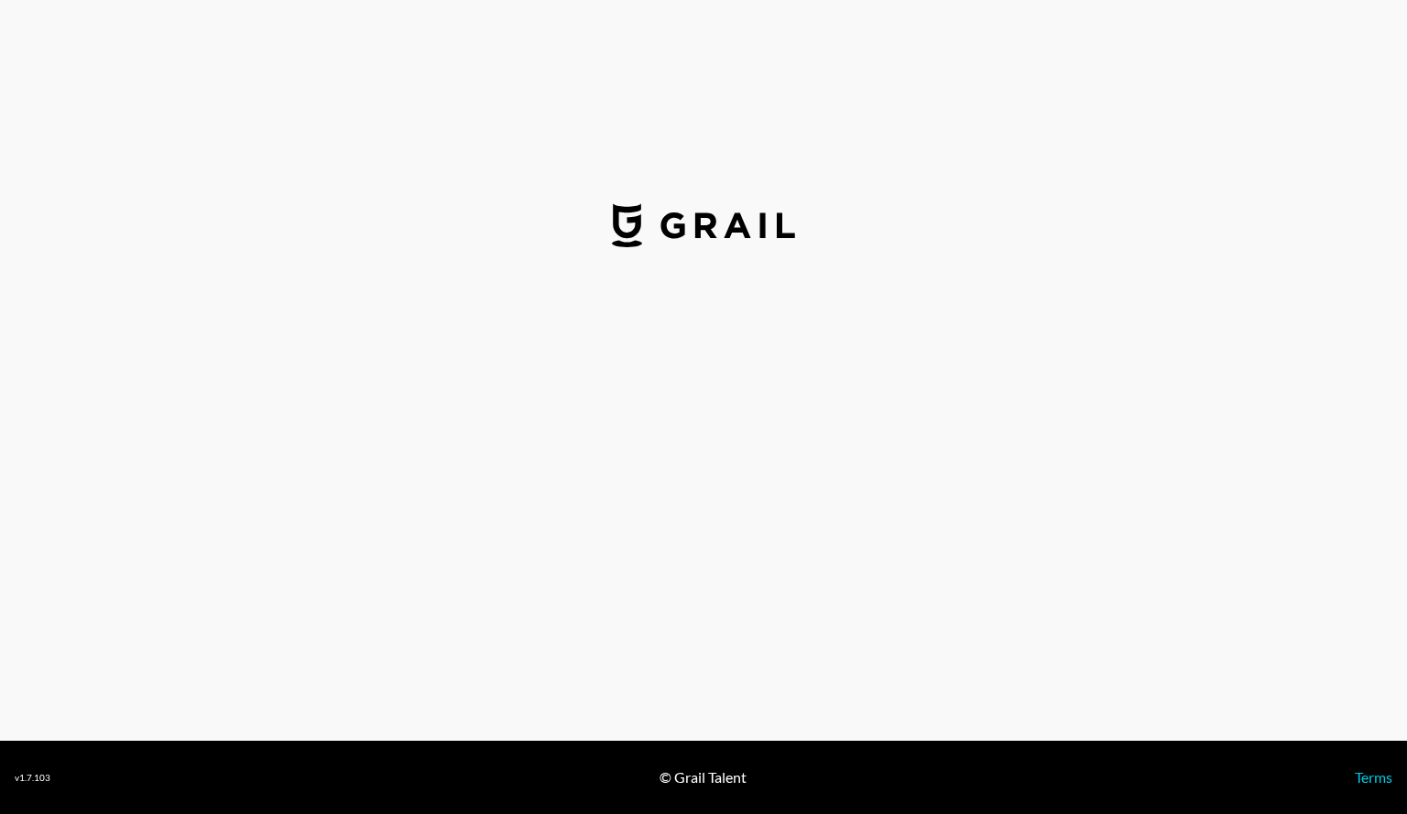
select select "USD"
